Goal: Task Accomplishment & Management: Use online tool/utility

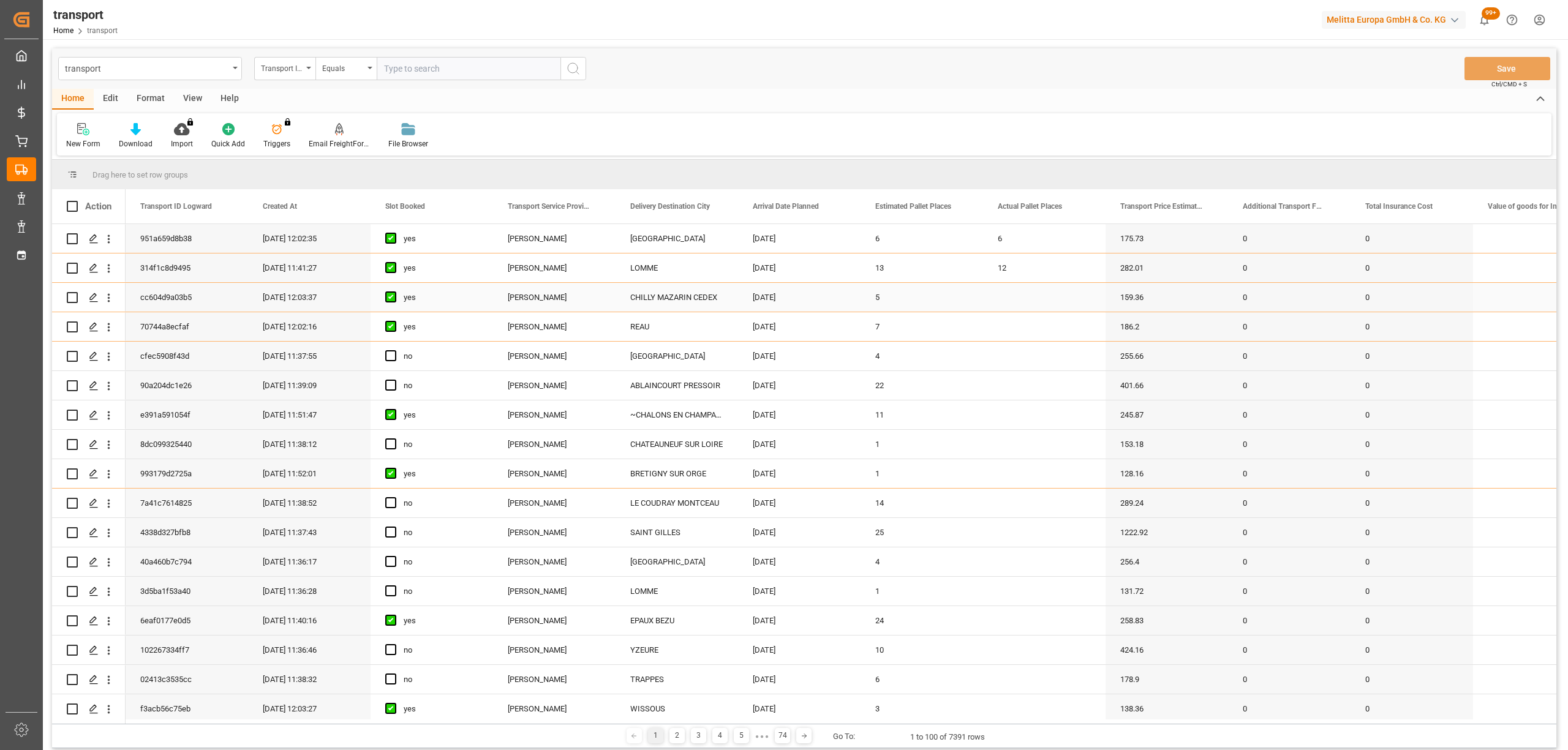
scroll to position [81, 0]
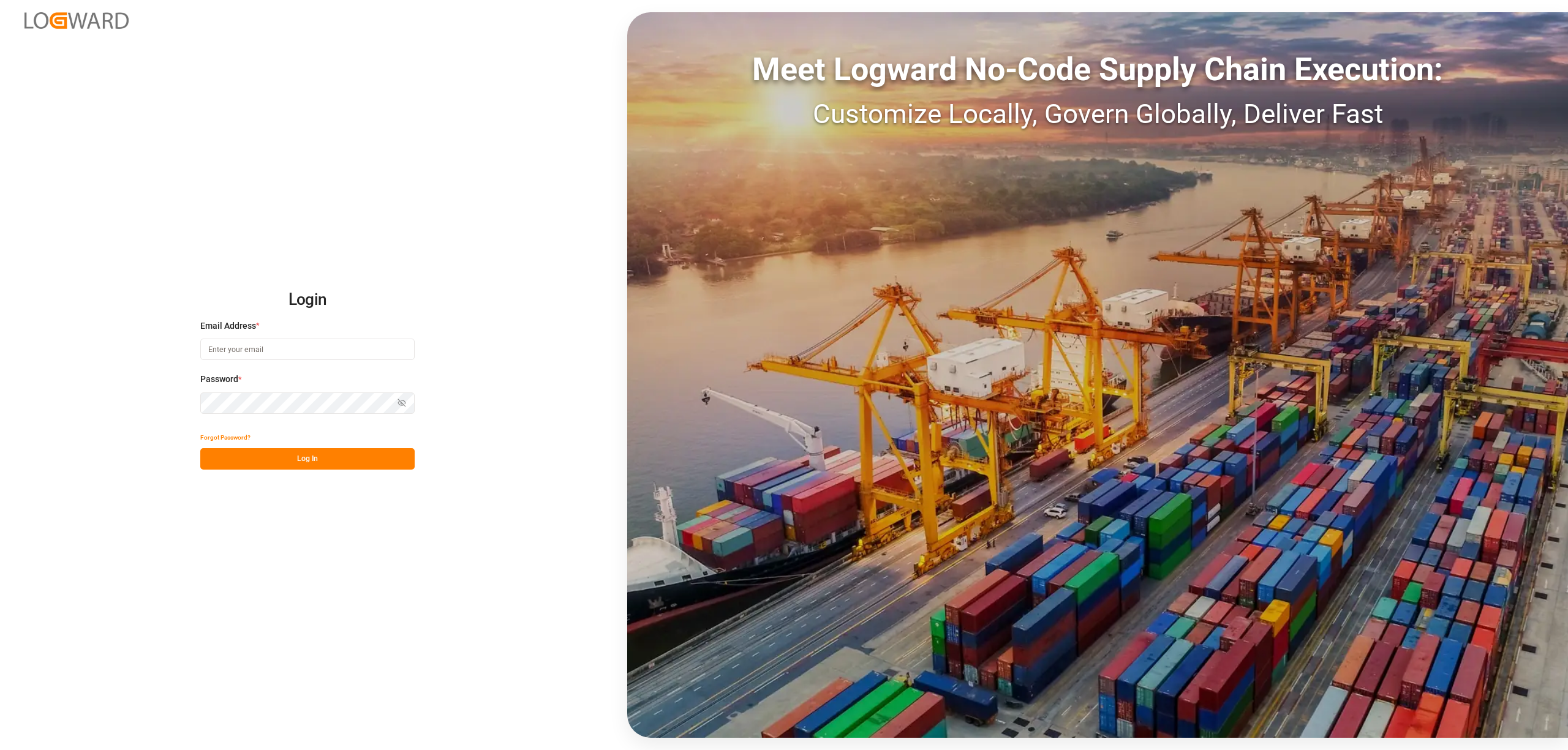
type input "melitta.dlog@delisle-sa.com"
click at [384, 448] on button "Log In" at bounding box center [307, 459] width 214 height 21
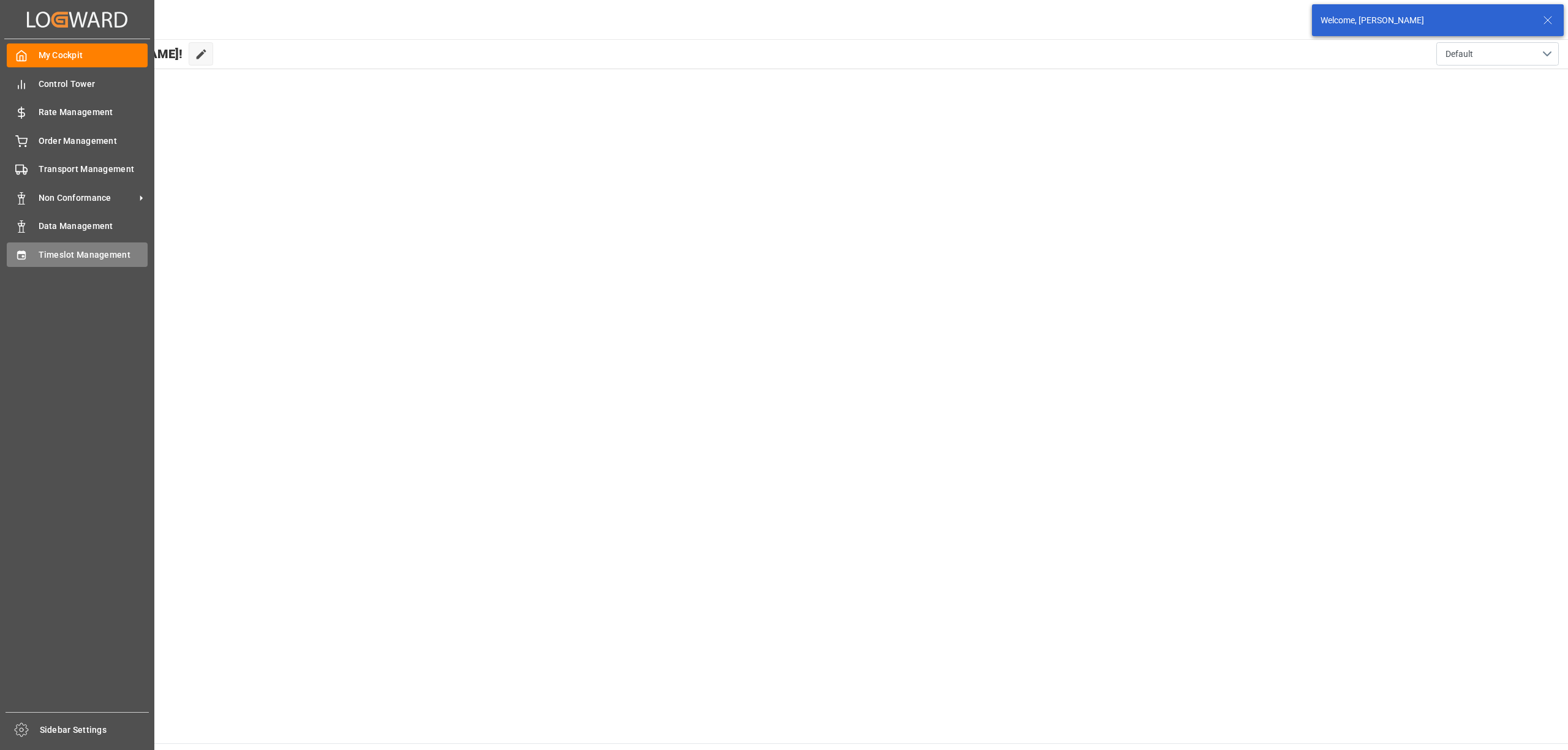
click at [33, 250] on div "Timeslot Management Timeslot Management" at bounding box center [77, 254] width 141 height 24
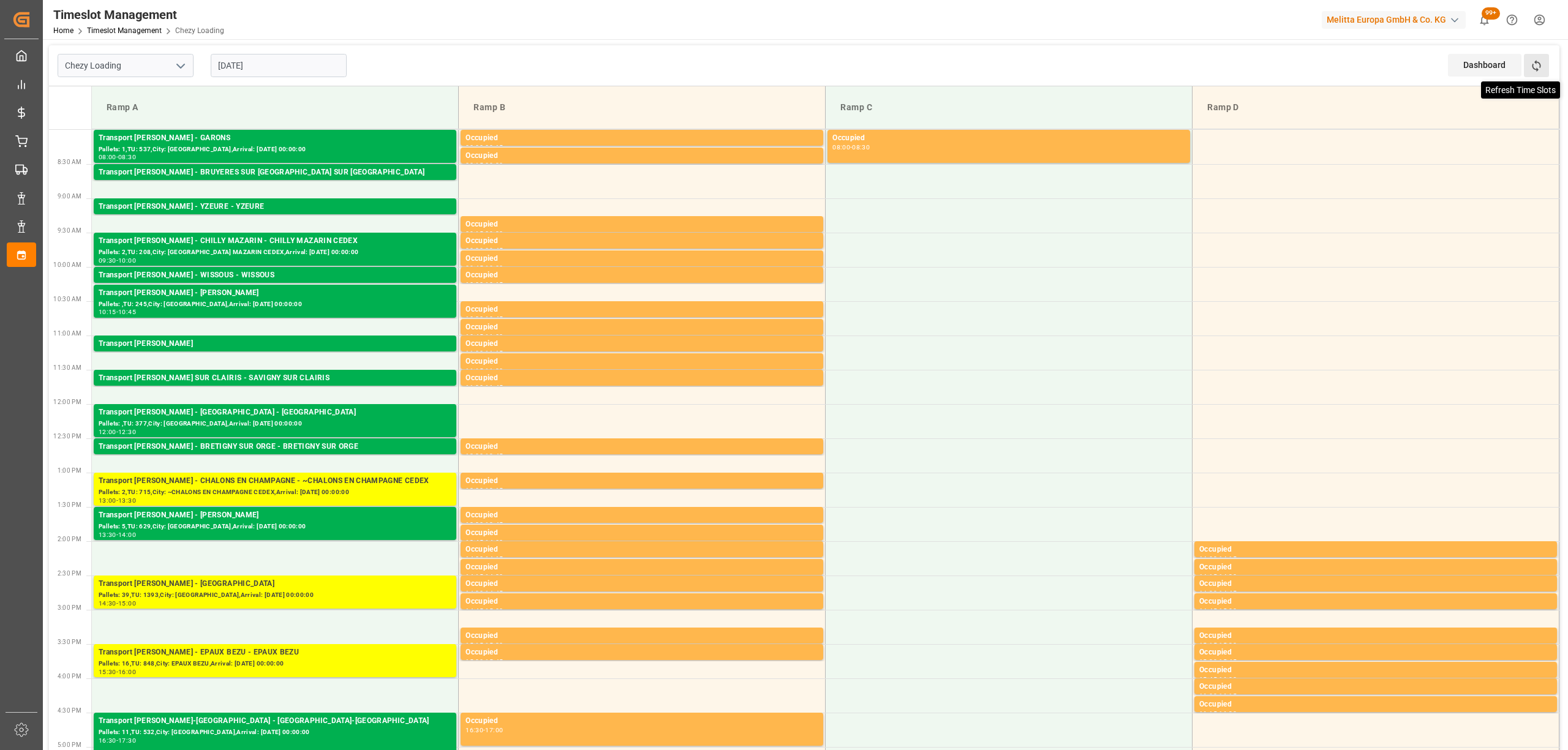
click at [1539, 70] on icon at bounding box center [1536, 66] width 13 height 13
